Goal: Task Accomplishment & Management: Manage account settings

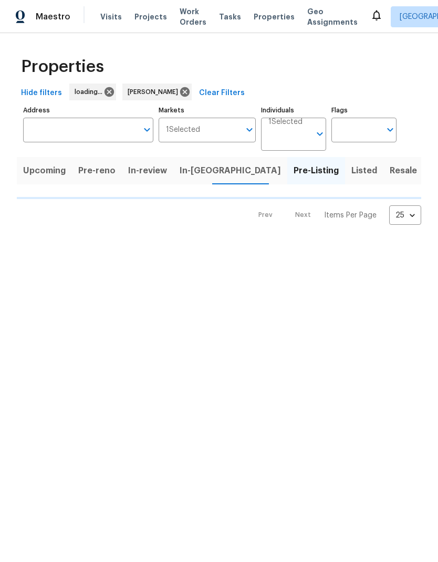
click at [430, 173] on span "Done" at bounding box center [441, 170] width 22 height 15
click at [353, 173] on span "Listed (8)" at bounding box center [373, 170] width 40 height 15
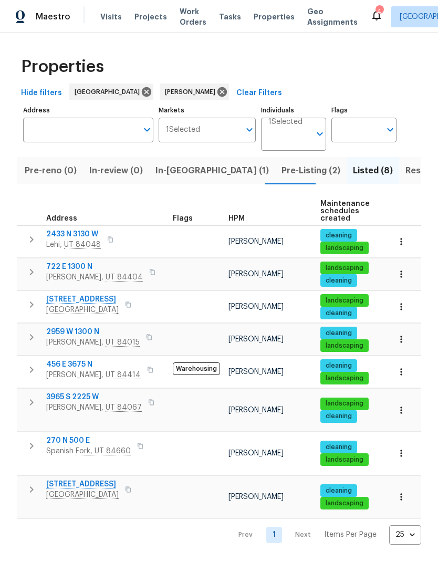
click at [92, 308] on span "Saratoga Springs, UT 84045" at bounding box center [82, 310] width 72 height 11
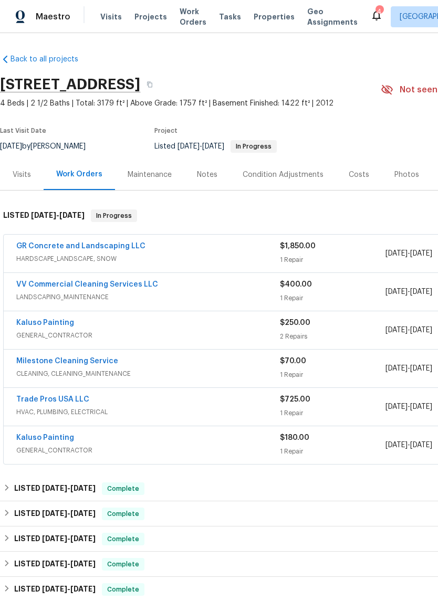
click at [204, 180] on div "Notes" at bounding box center [207, 175] width 20 height 11
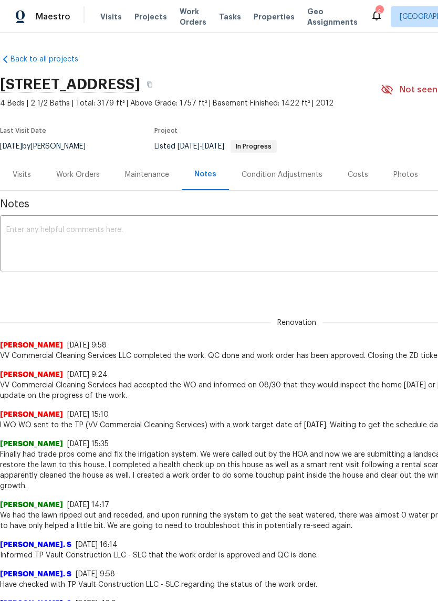
click at [119, 246] on textarea at bounding box center [296, 244] width 581 height 37
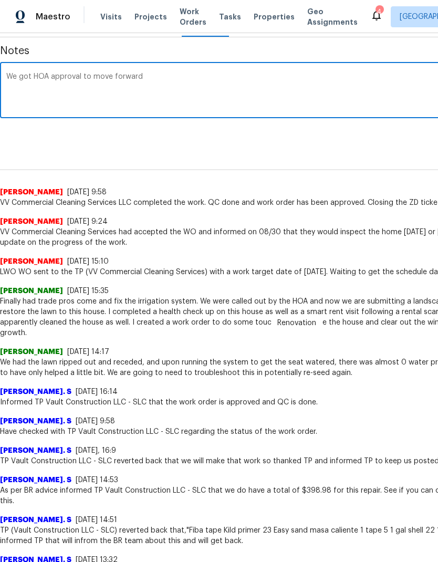
scroll to position [153, 0]
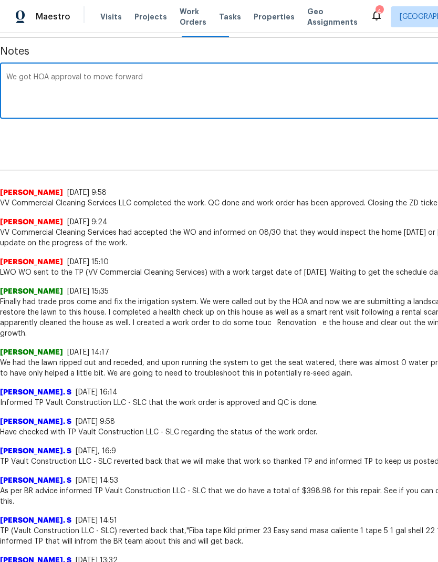
click at [327, 98] on textarea "We got HOA approval to move forward" at bounding box center [296, 92] width 581 height 37
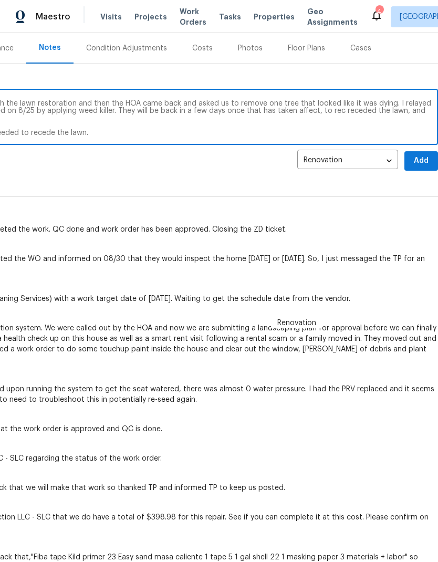
scroll to position [127, 155]
click at [337, 125] on textarea "We got HOA approval to move forward with the lawn restoration and then the HOA …" at bounding box center [141, 118] width 581 height 37
click at [346, 124] on textarea "We got HOA approval to move forward with the lawn restoration and then the HOA …" at bounding box center [141, 118] width 581 height 37
click at [344, 126] on textarea "We got HOA approval to move forward with the lawn restoration and then the HOA …" at bounding box center [141, 118] width 581 height 37
click at [346, 124] on textarea "We got HOA approval to move forward with the lawn restoration and then the HOA …" at bounding box center [141, 118] width 581 height 37
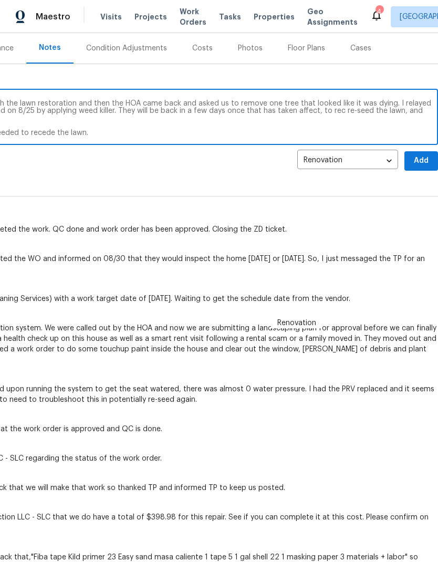
click at [325, 121] on textarea "We got HOA approval to move forward with the lawn restoration and then the HOA …" at bounding box center [141, 118] width 581 height 37
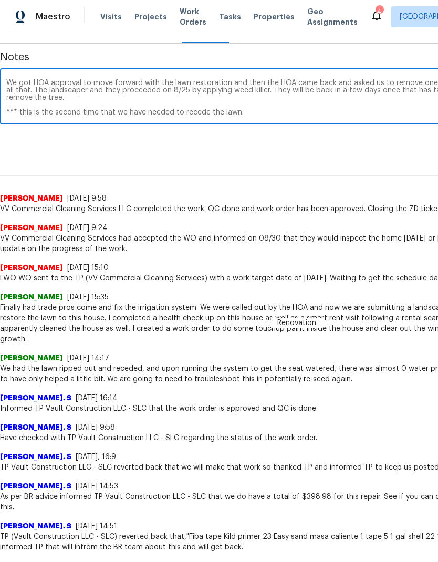
scroll to position [148, 0]
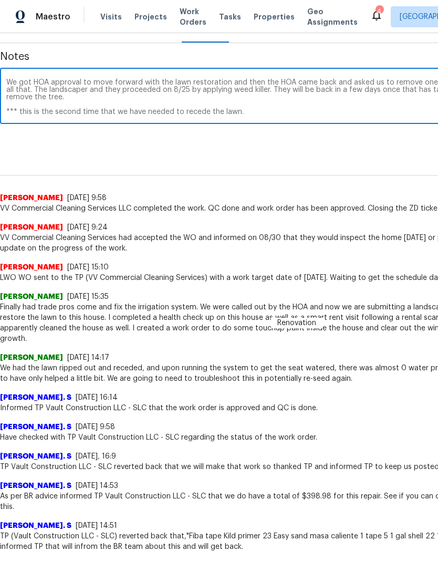
click at [193, 116] on textarea "We got HOA approval to move forward with the lawn restoration and then the HOA …" at bounding box center [296, 97] width 581 height 37
click at [271, 116] on textarea "We got HOA approval to move forward with the lawn restoration and then the HOA …" at bounding box center [296, 97] width 581 height 37
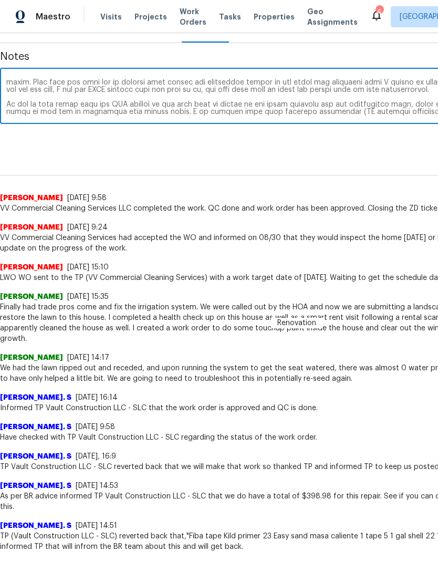
scroll to position [148, 155]
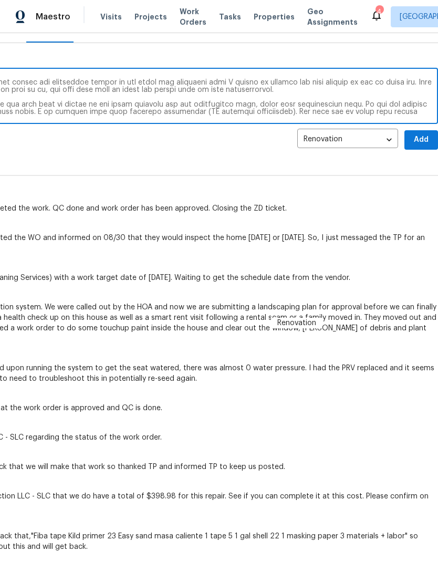
type textarea "We got HOA approval to move forward with the lawn restoration and then the HOA …"
click at [421, 147] on span "Add" at bounding box center [421, 139] width 17 height 13
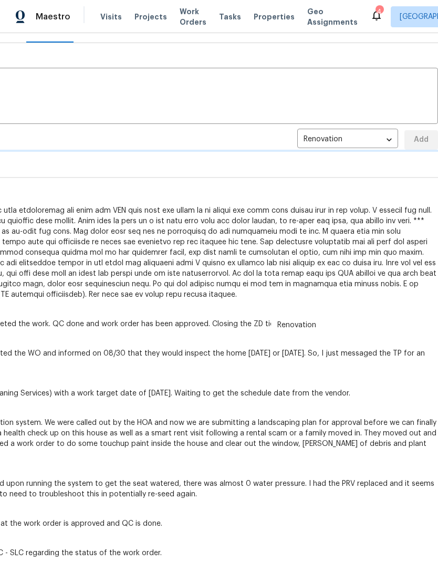
scroll to position [0, 0]
